Goal: Task Accomplishment & Management: Manage account settings

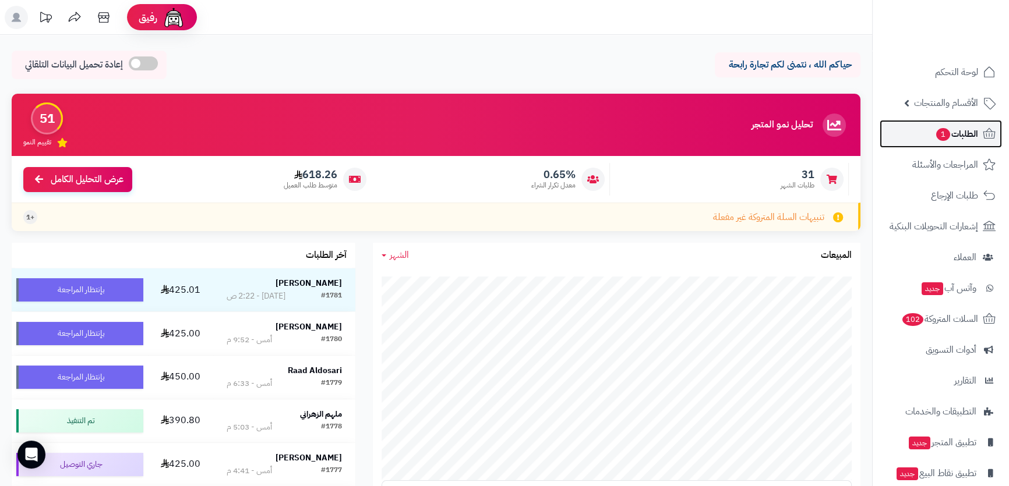
click at [963, 139] on span "الطلبات 1" at bounding box center [956, 134] width 43 height 16
click at [959, 137] on span "الطلبات 1" at bounding box center [956, 134] width 43 height 16
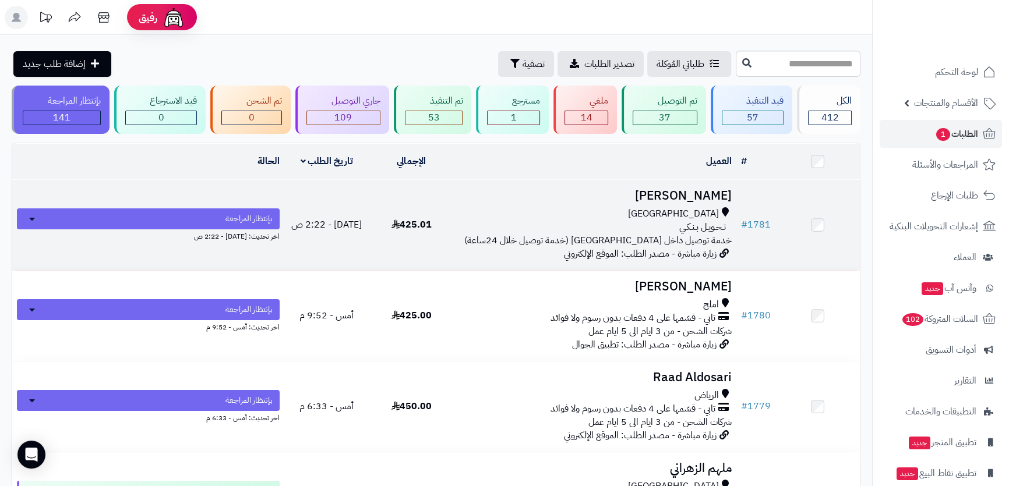
click at [647, 215] on div "[GEOGRAPHIC_DATA]" at bounding box center [594, 213] width 273 height 13
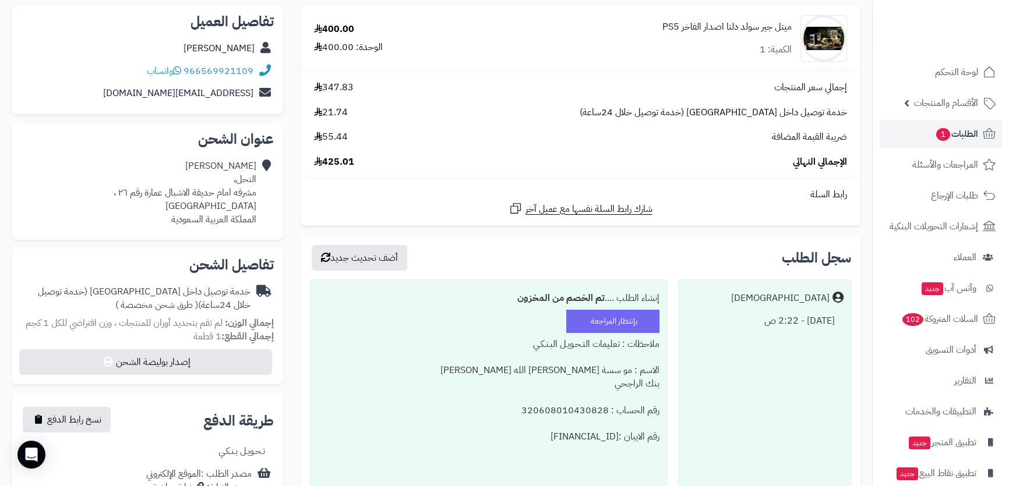
scroll to position [29, 0]
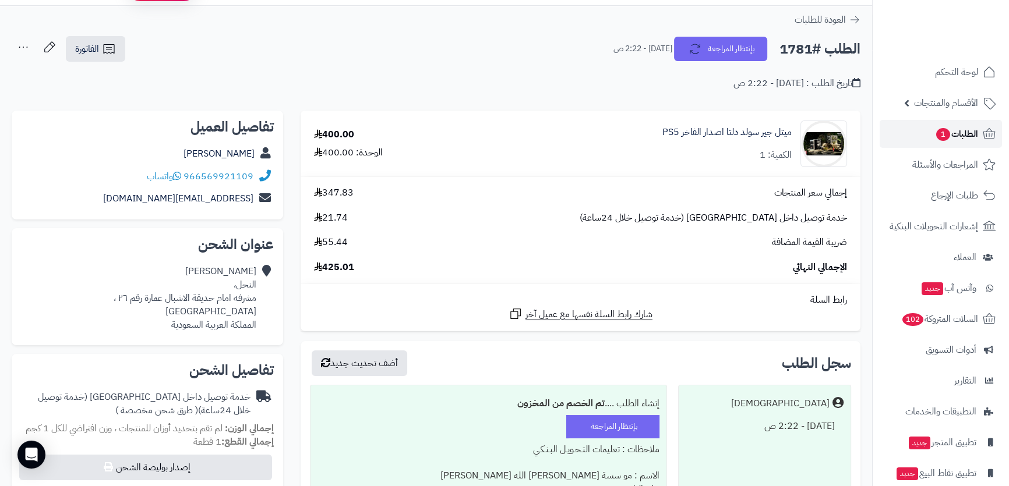
click at [972, 135] on span "الطلبات 1" at bounding box center [956, 134] width 43 height 16
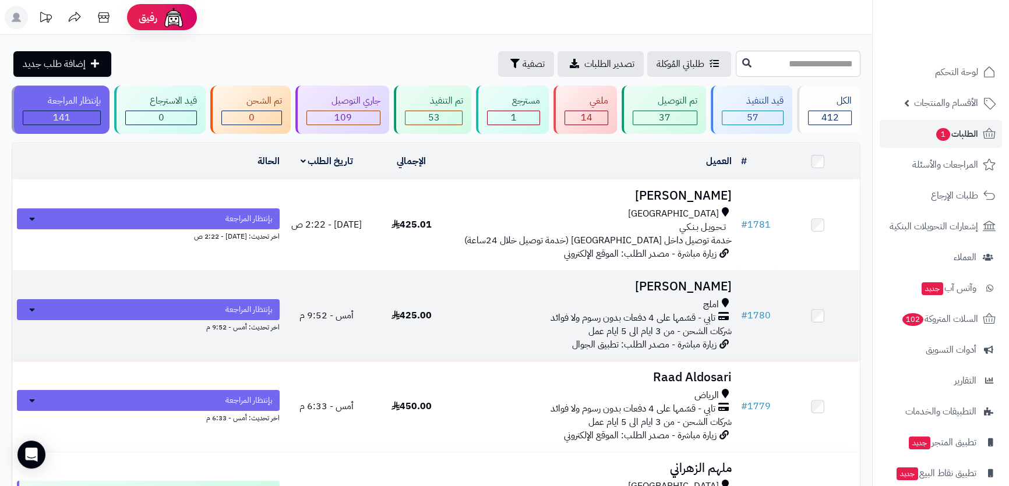
click at [551, 295] on td "[PERSON_NAME] املج تابي - قسّمها على 4 دفعات بدون رسوم ولا فوائد شركات الشحن - …" at bounding box center [595, 316] width 283 height 90
click at [528, 298] on div "املج" at bounding box center [594, 304] width 273 height 13
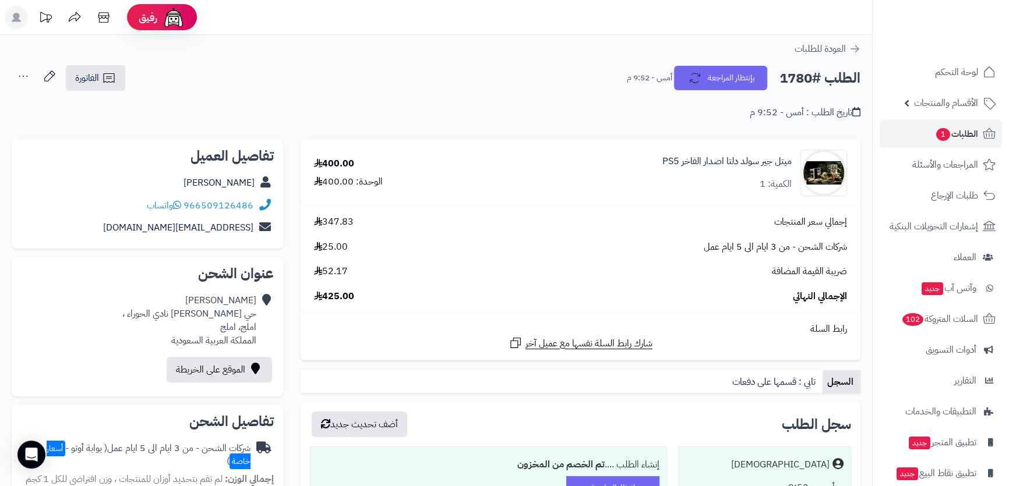
scroll to position [158, 0]
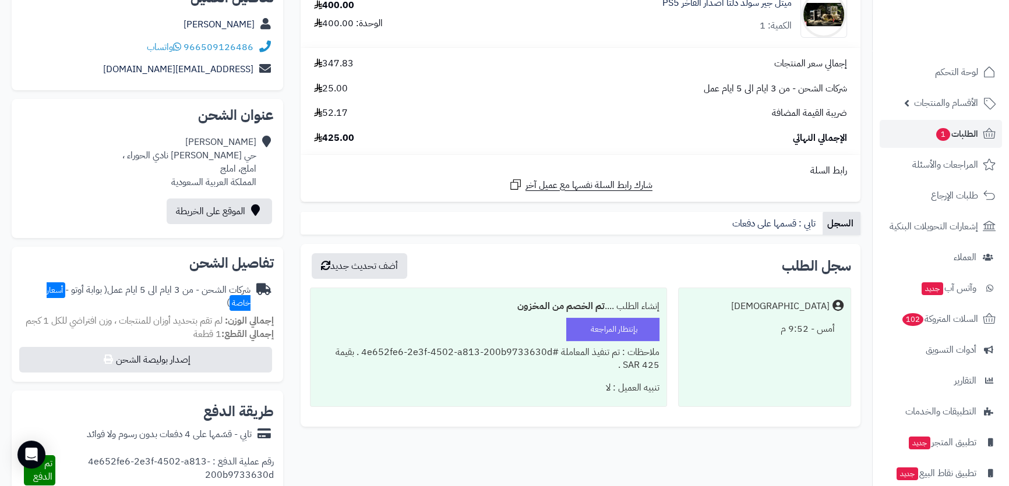
click at [350, 158] on td "رابط السلة شارك رابط السلة نفسها مع عميل آخر" at bounding box center [581, 178] width 560 height 47
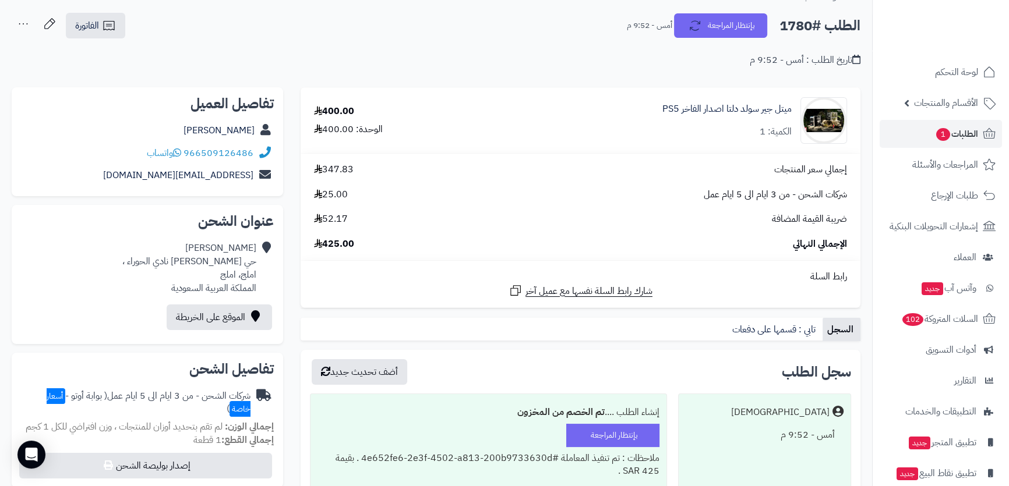
scroll to position [0, 0]
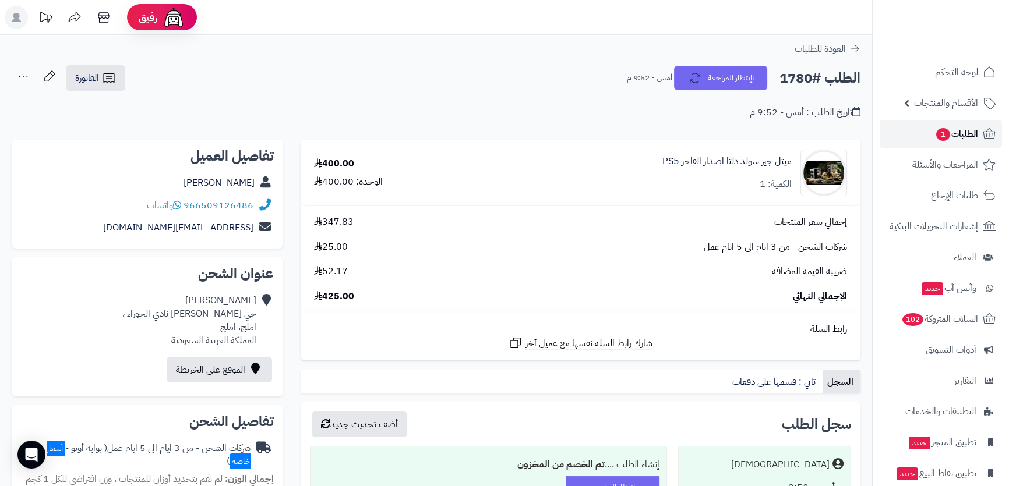
click at [943, 129] on span "1" at bounding box center [943, 134] width 15 height 13
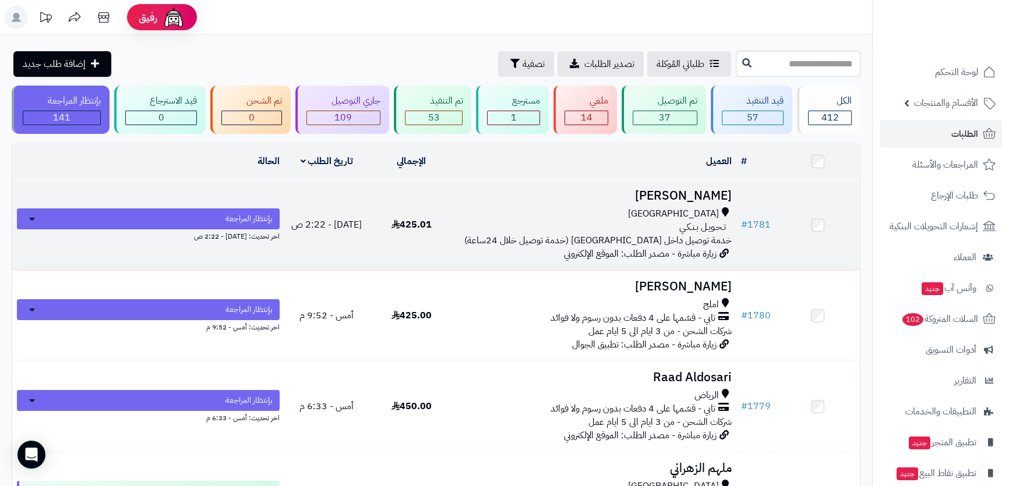
click at [521, 221] on div "تـحـويـل بـنـكـي" at bounding box center [594, 227] width 273 height 13
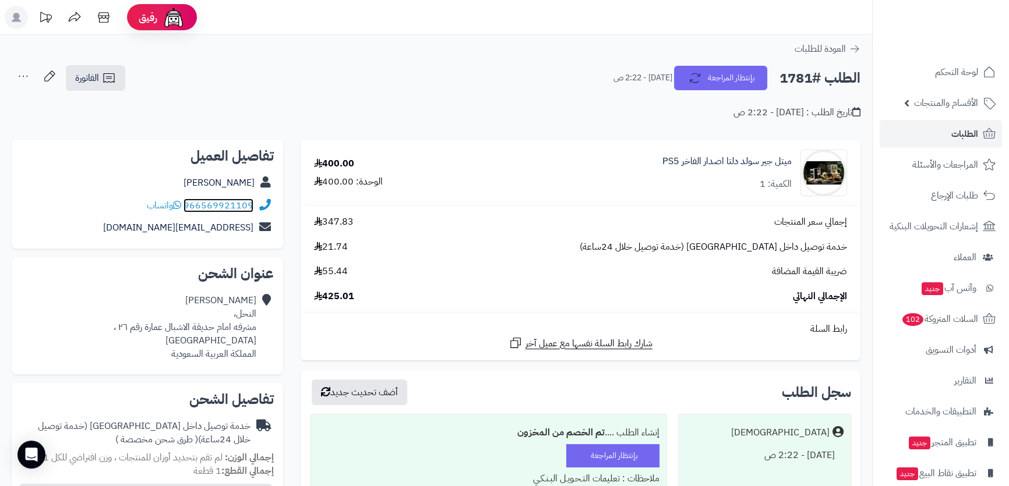
click at [221, 202] on link "966569921109" at bounding box center [218, 206] width 70 height 14
click at [186, 201] on link "966569921109" at bounding box center [218, 206] width 70 height 14
